Goal: Task Accomplishment & Management: Use online tool/utility

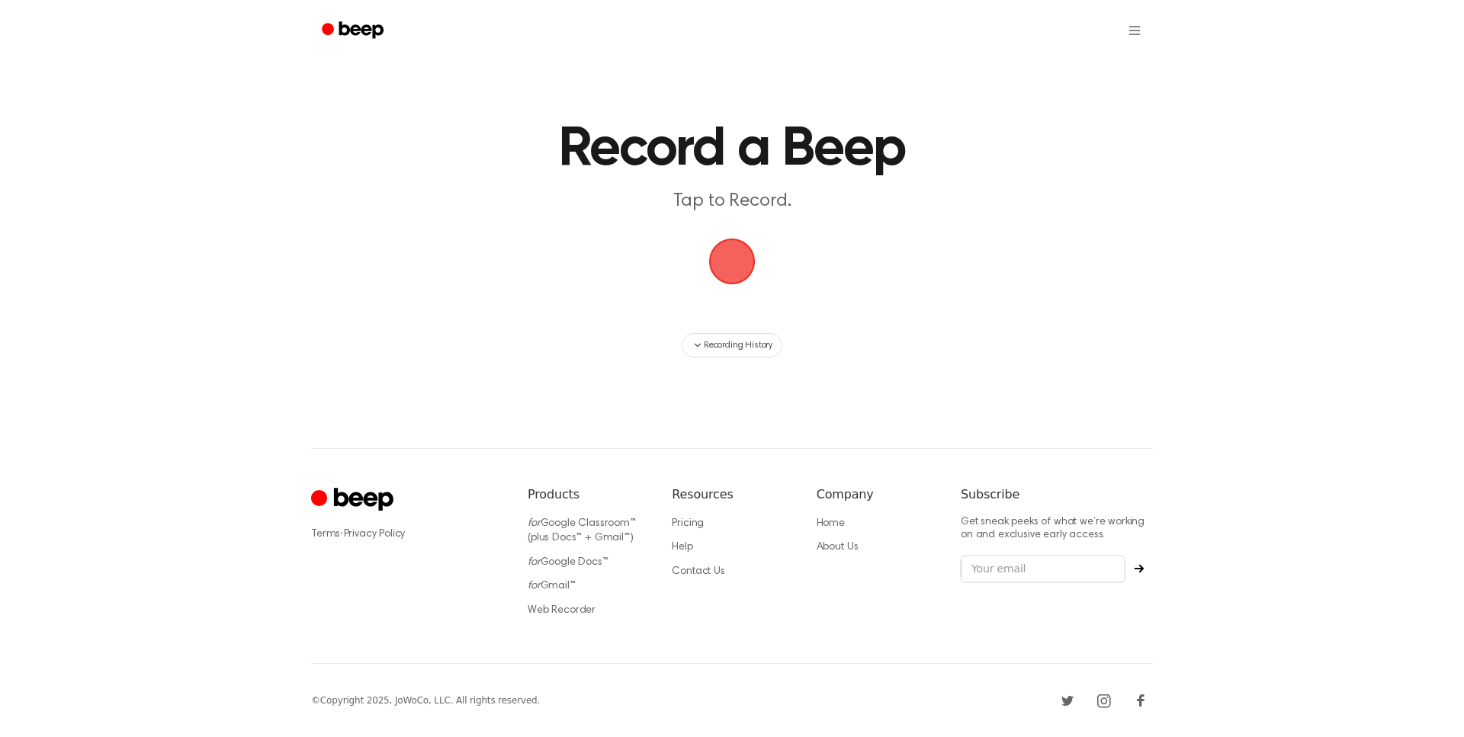
click at [733, 255] on span "button" at bounding box center [732, 262] width 47 height 47
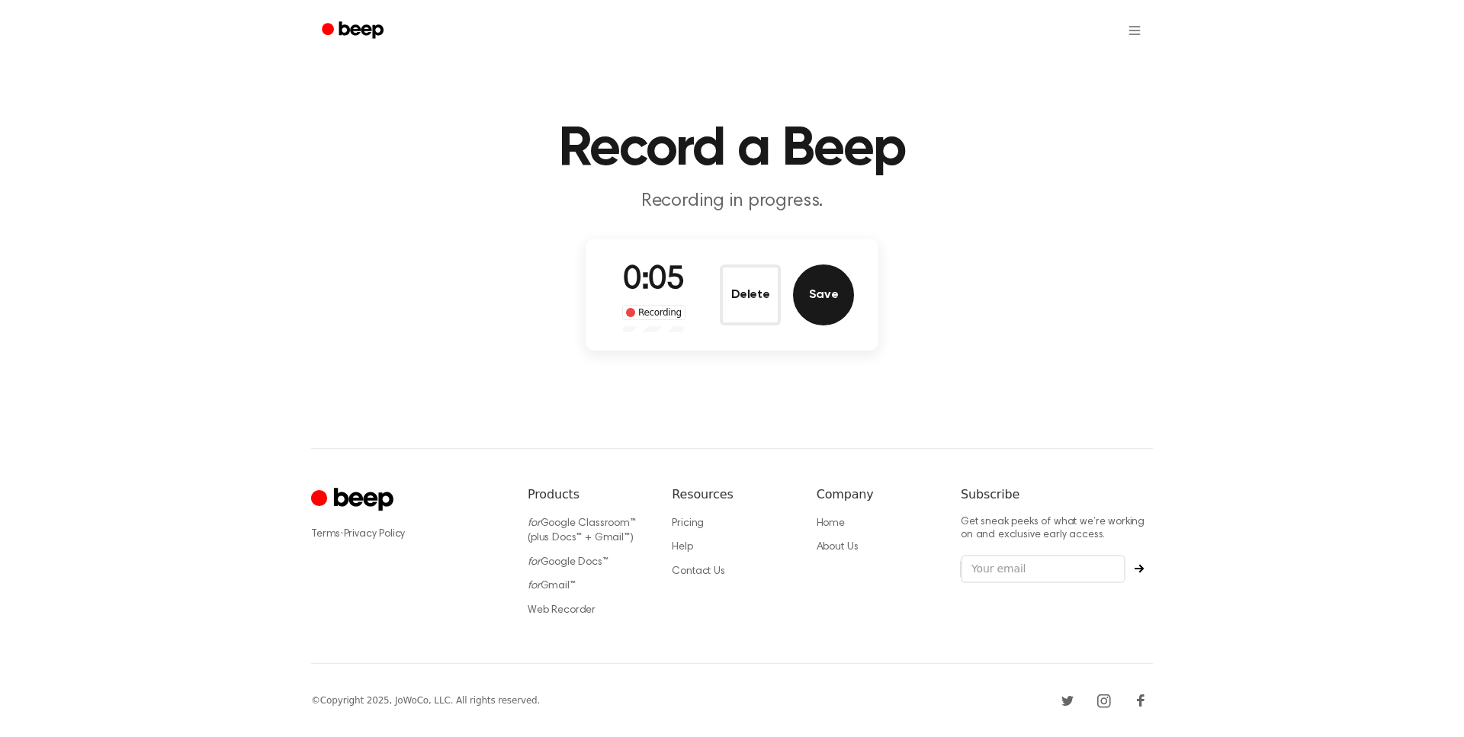
click at [839, 284] on button "Save" at bounding box center [823, 295] width 61 height 61
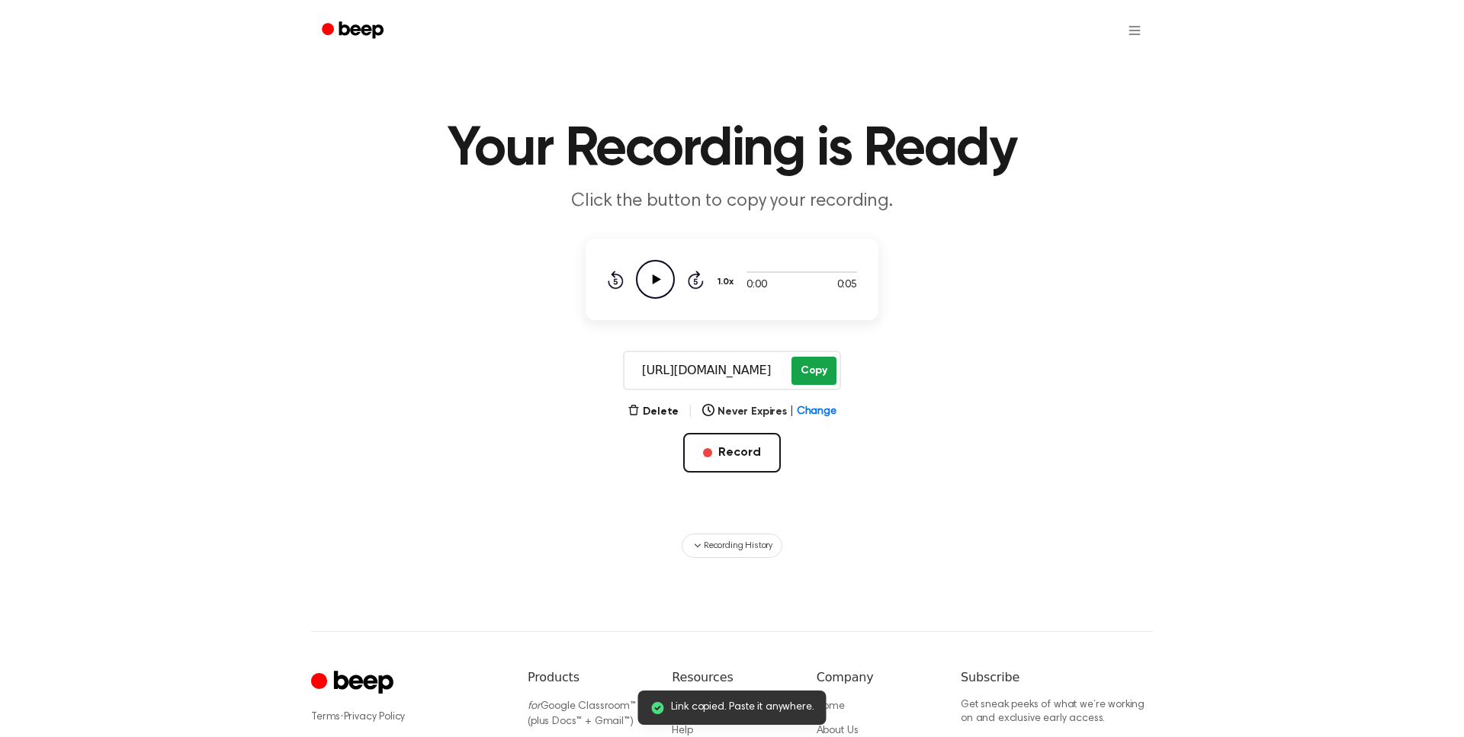
click at [807, 367] on button "Copy" at bounding box center [813, 371] width 45 height 28
click at [643, 274] on icon "Play Audio" at bounding box center [655, 279] width 39 height 39
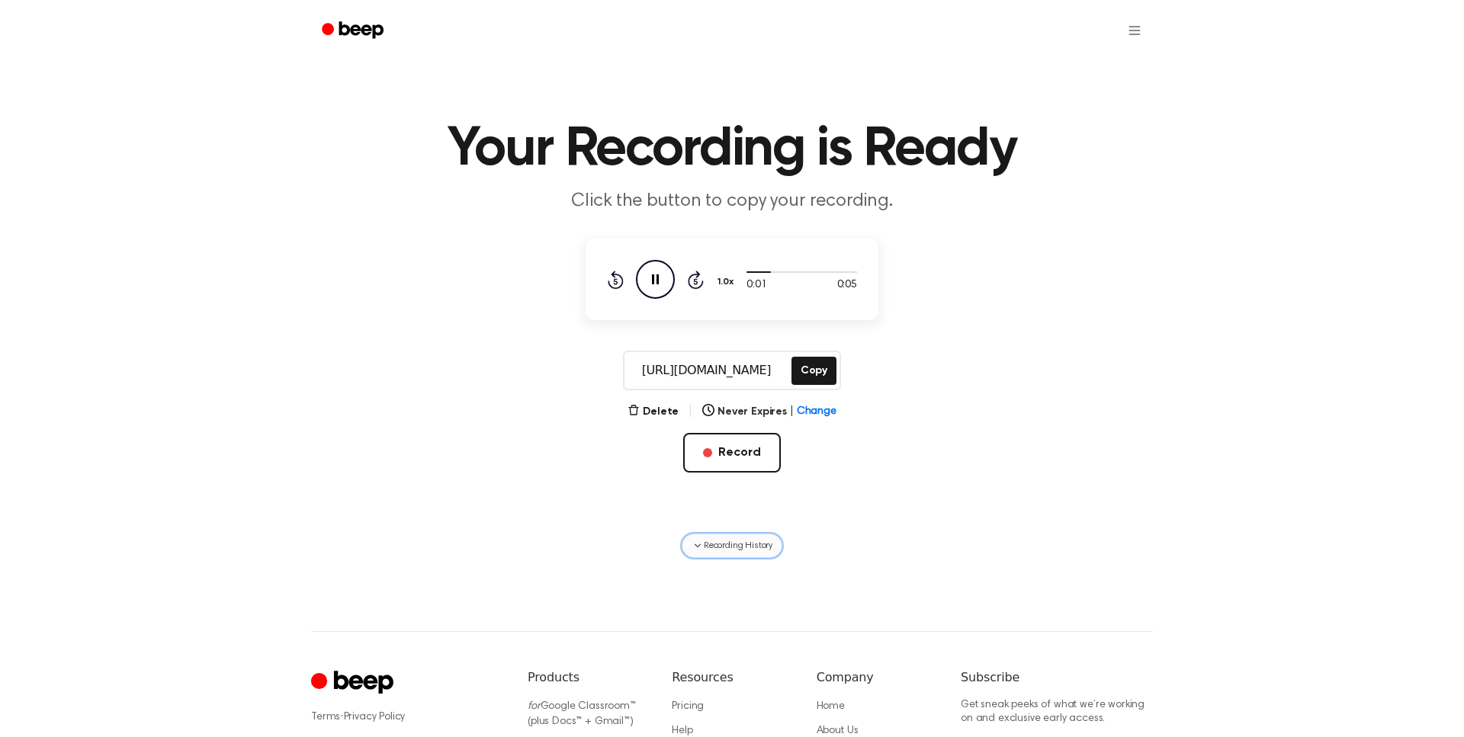
click at [741, 540] on span "Recording History" at bounding box center [738, 546] width 69 height 14
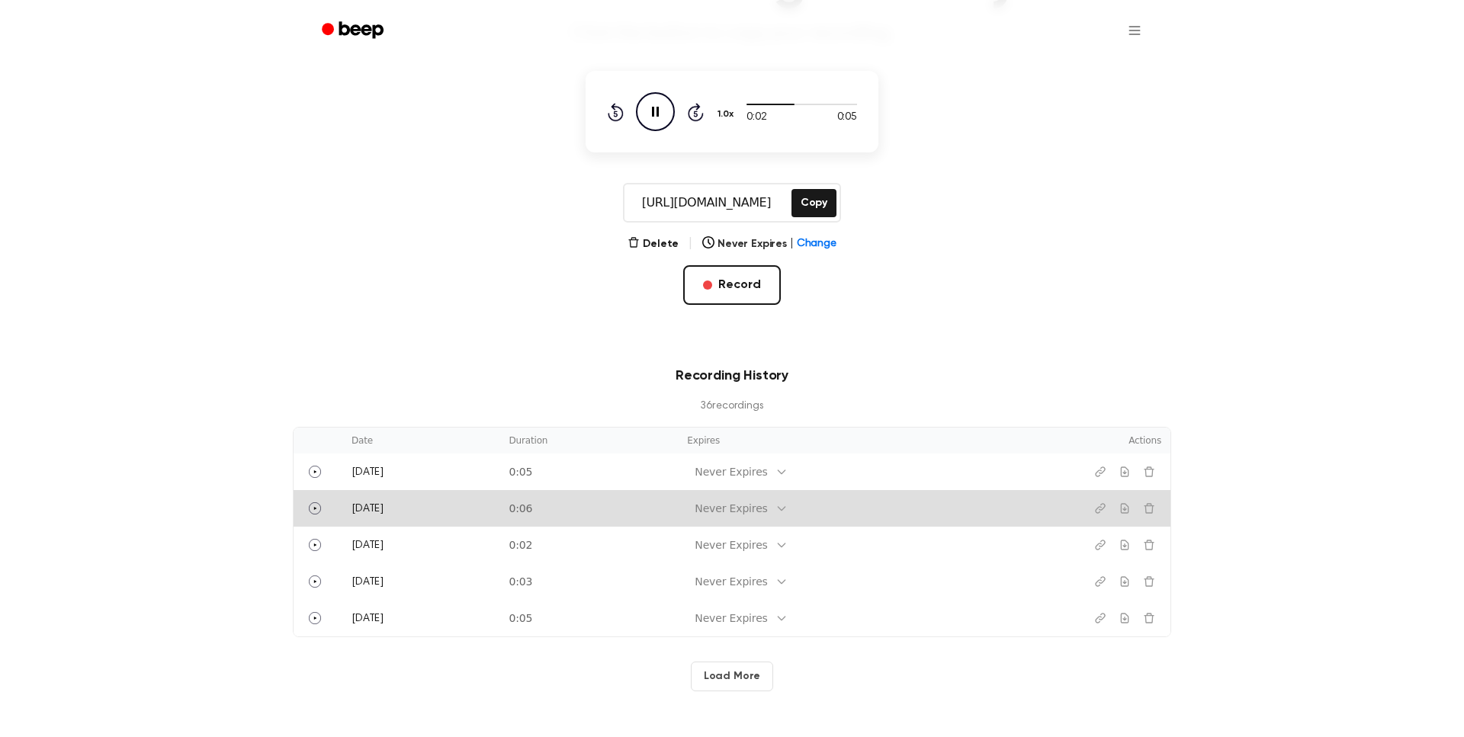
scroll to position [252, 0]
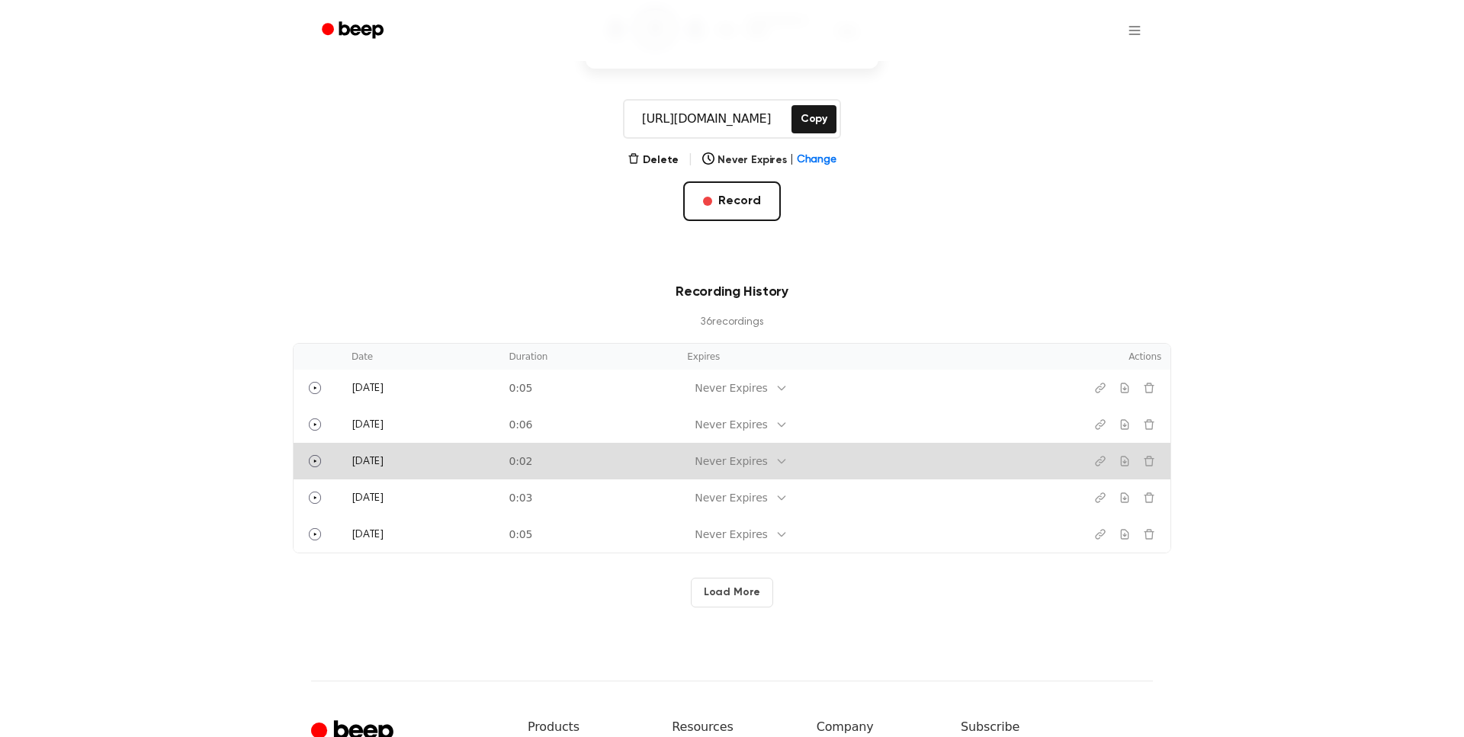
click at [499, 472] on td "Thursday" at bounding box center [420, 461] width 157 height 37
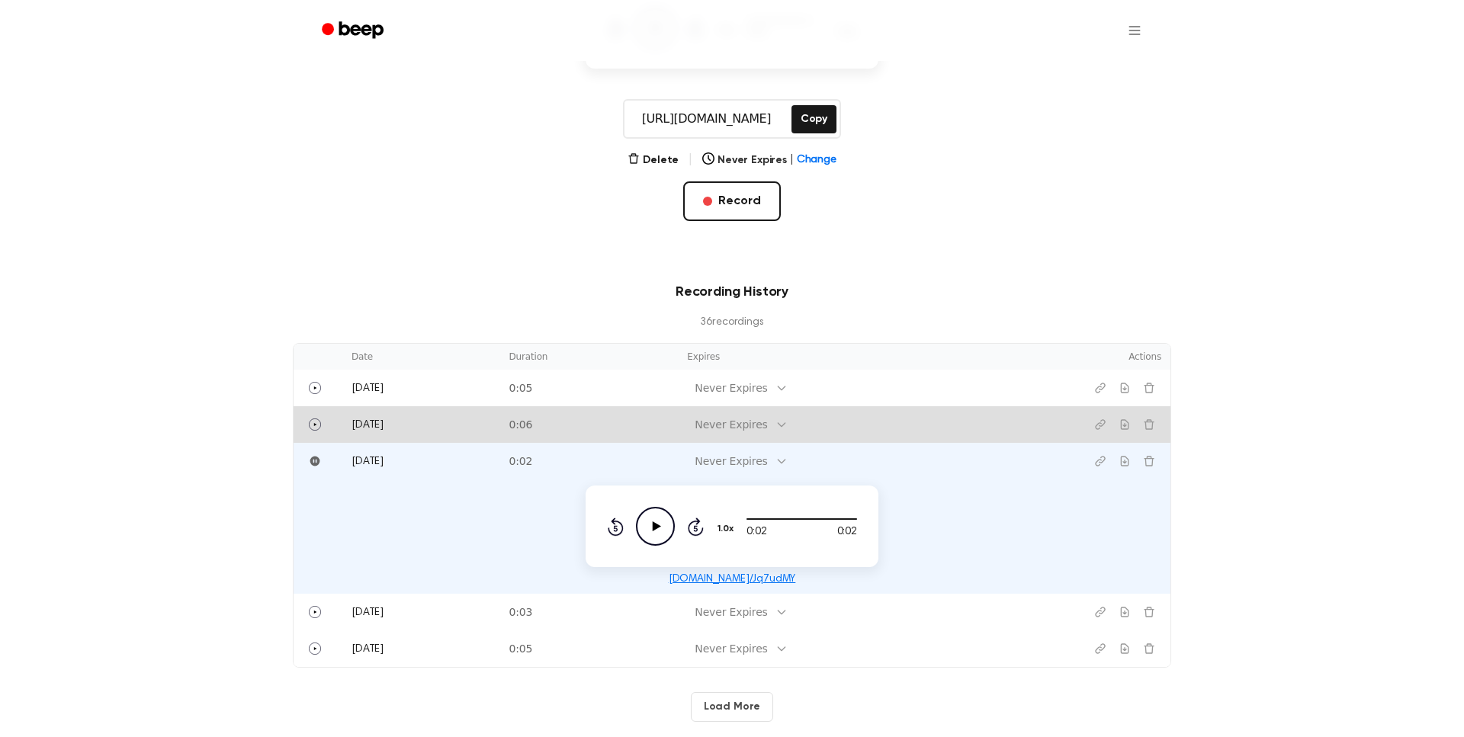
click at [613, 416] on td "0:06" at bounding box center [588, 424] width 178 height 37
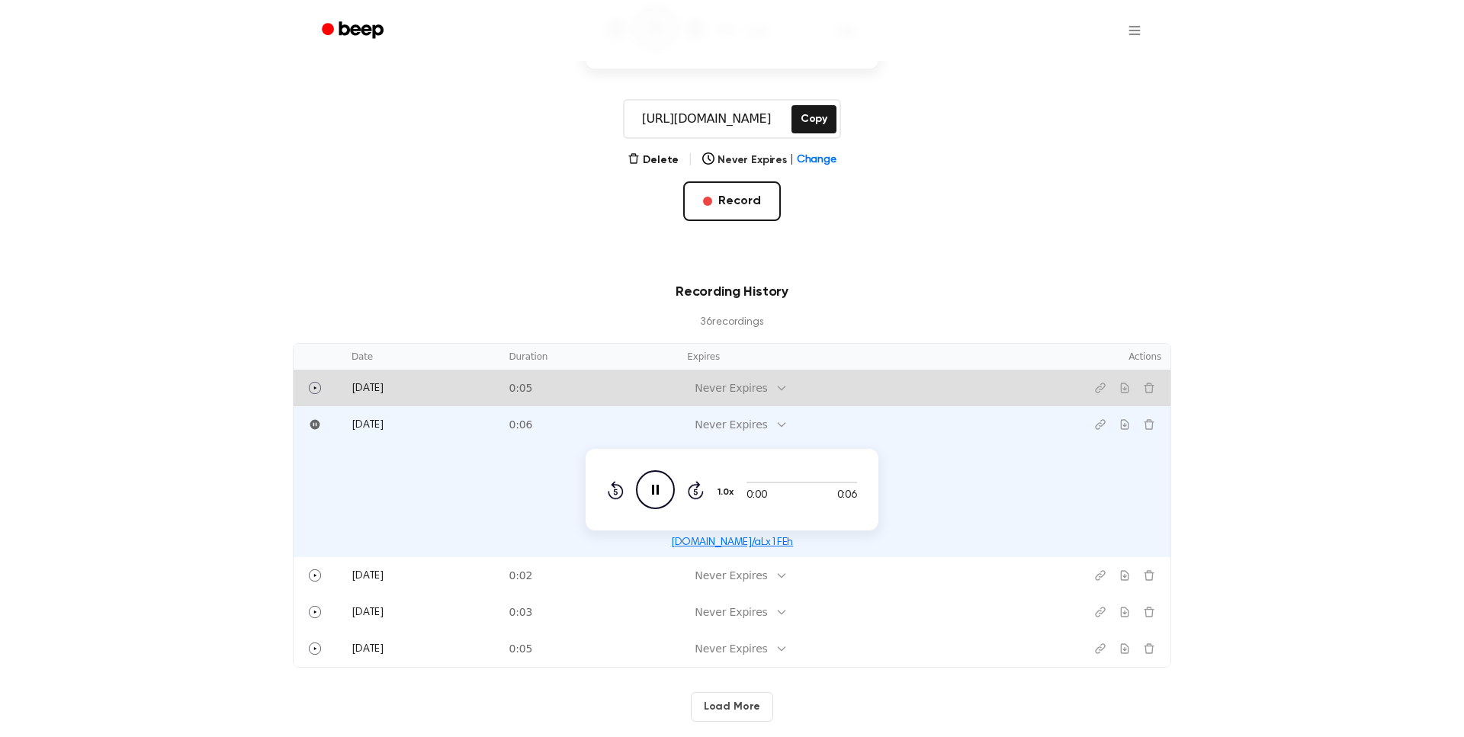
click at [740, 393] on div "Never Expires" at bounding box center [731, 388] width 72 height 16
click at [733, 489] on div "In 1 Day" at bounding box center [755, 494] width 94 height 28
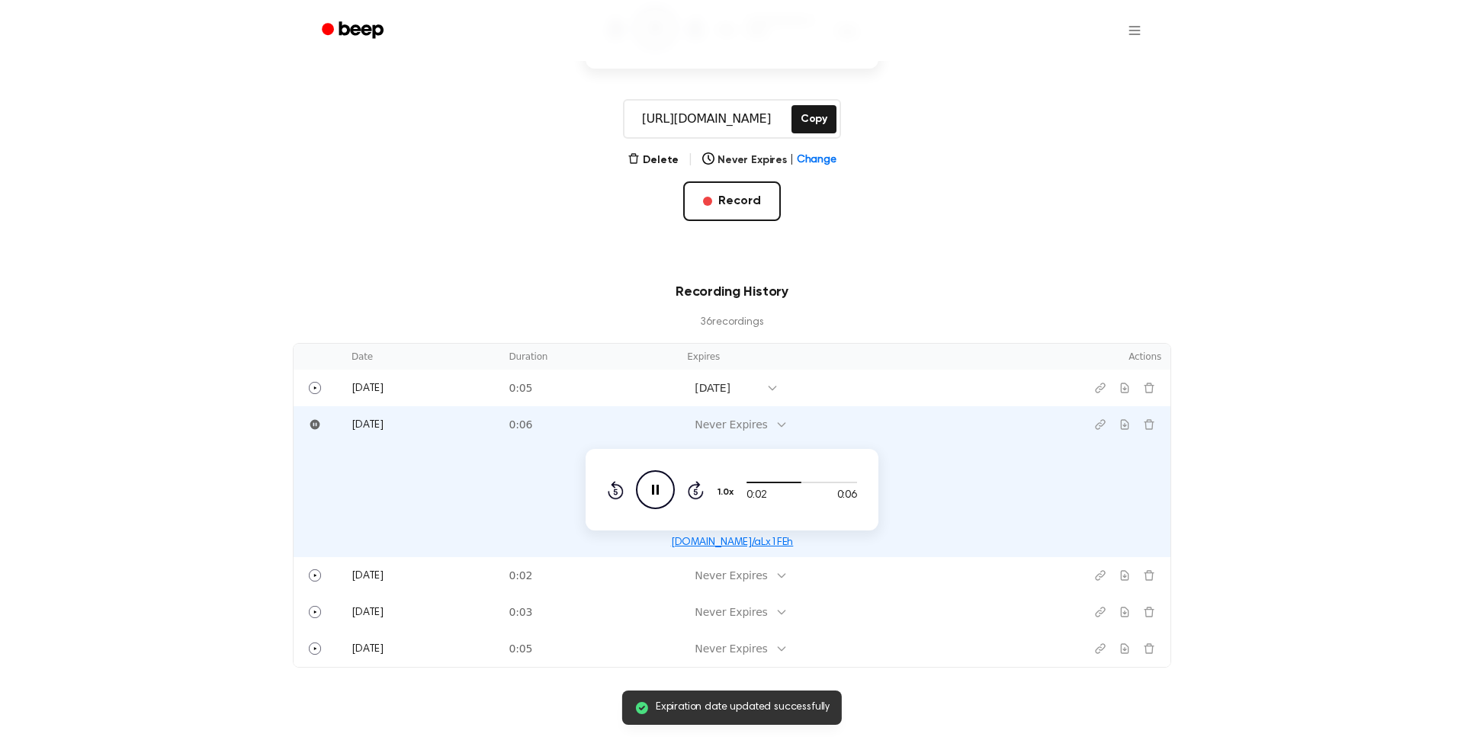
click at [561, 247] on main "Your Recording is Ready Click the button to copy your recording. 0:02 0:05 1.0x…" at bounding box center [732, 235] width 1464 height 974
click at [1135, 31] on html "Your Recording is Ready Click the button to copy your recording. 0:05 0:05 1.0x…" at bounding box center [732, 425] width 1464 height 1355
click at [1111, 76] on link "Recording History" at bounding box center [1103, 68] width 95 height 25
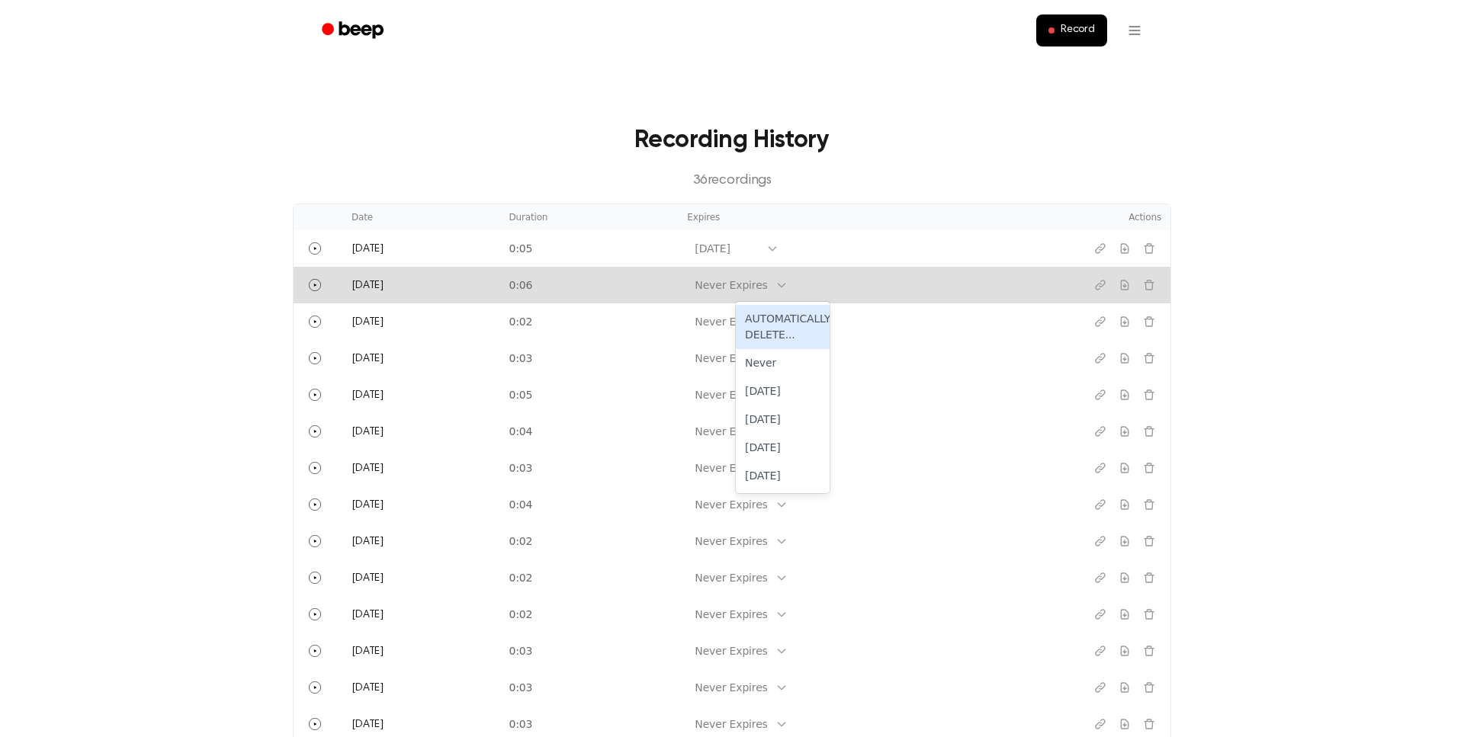
click at [775, 292] on div "Never Expires" at bounding box center [731, 285] width 88 height 19
click at [784, 424] on div "In 1 Week" at bounding box center [783, 420] width 94 height 28
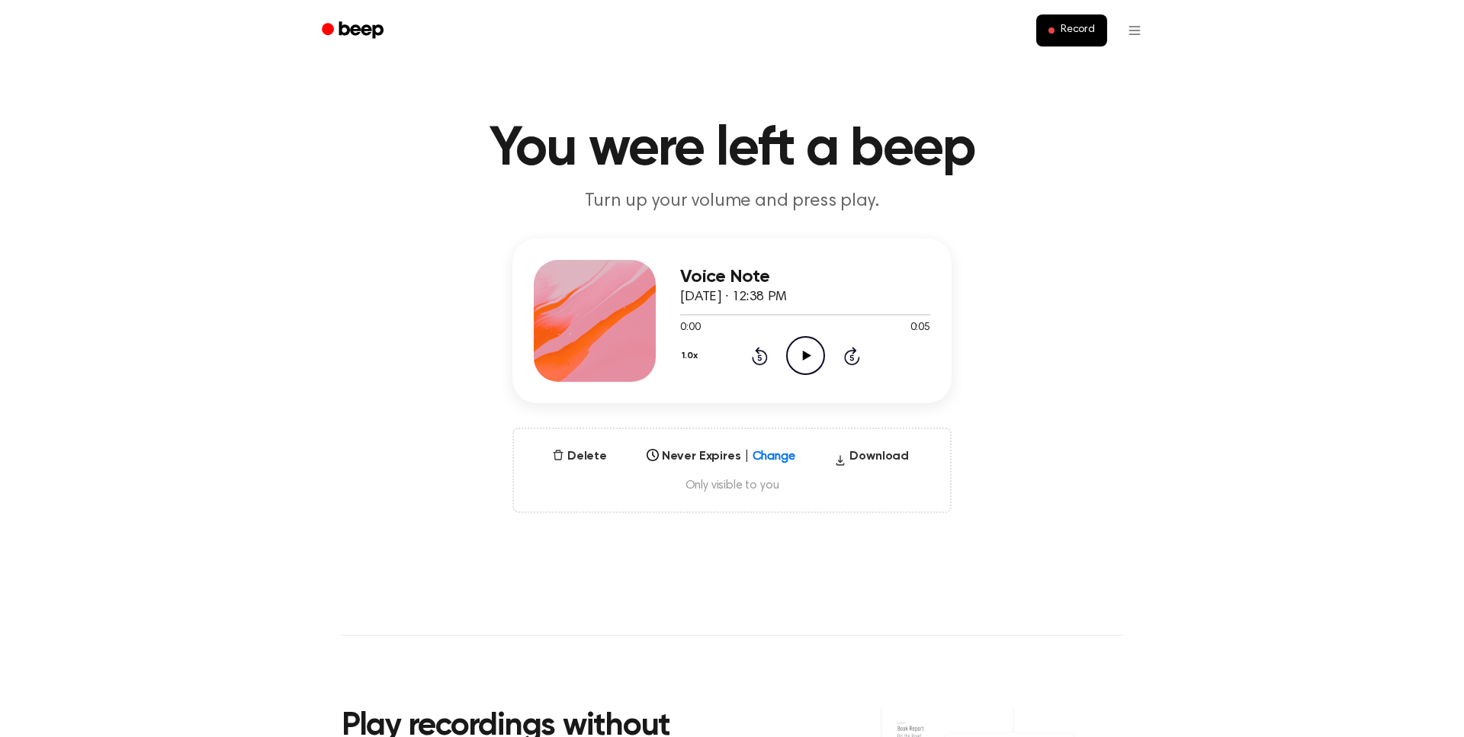
click at [804, 353] on icon at bounding box center [806, 356] width 8 height 10
